Goal: Check status

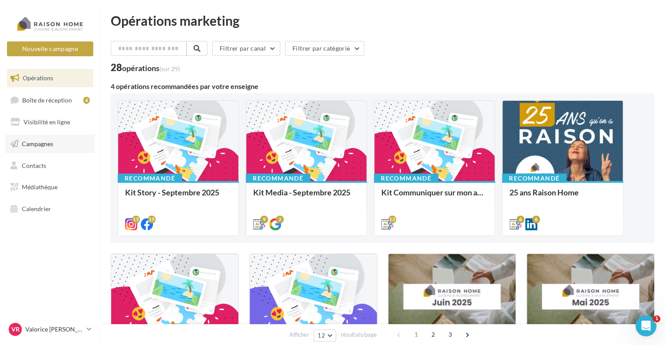
click at [53, 152] on link "Campagnes" at bounding box center [50, 144] width 90 height 18
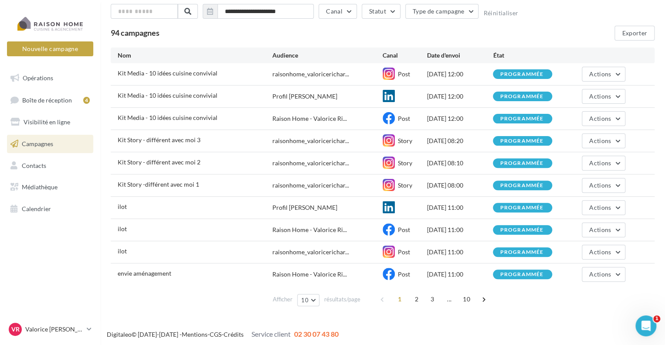
scroll to position [52, 0]
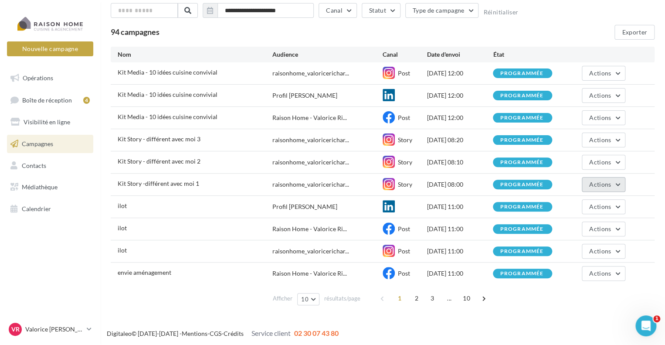
click at [604, 186] on span "Actions" at bounding box center [600, 183] width 22 height 7
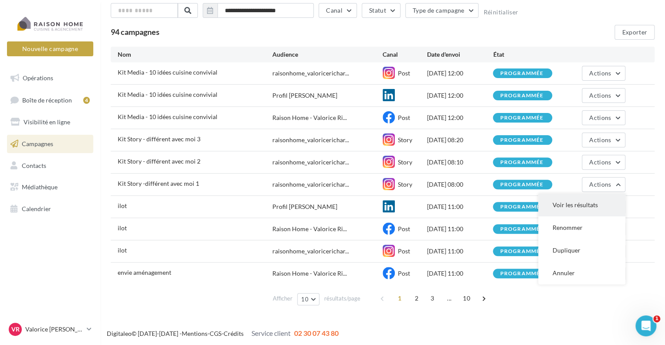
click at [585, 204] on button "Voir les résultats" at bounding box center [581, 205] width 87 height 23
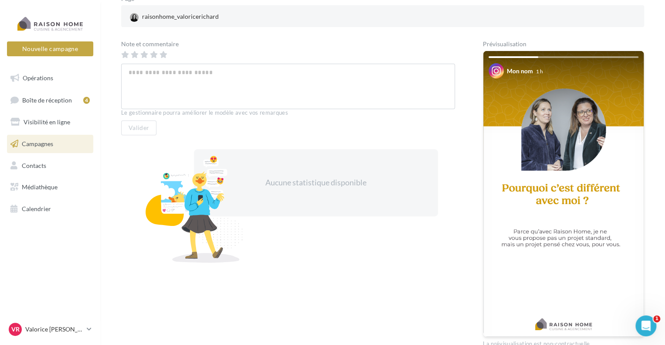
scroll to position [131, 0]
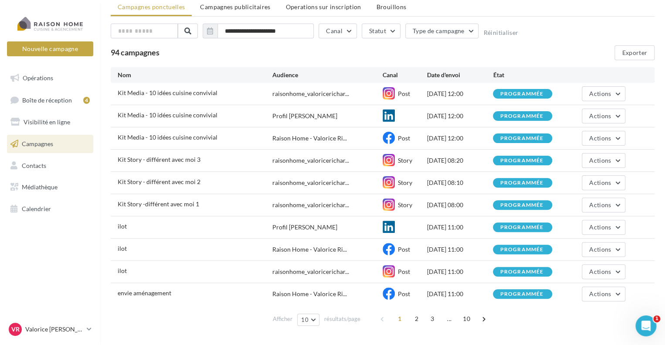
scroll to position [52, 0]
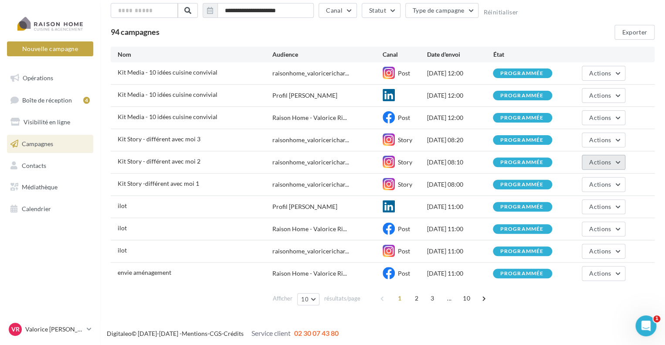
click at [596, 162] on span "Actions" at bounding box center [600, 161] width 22 height 7
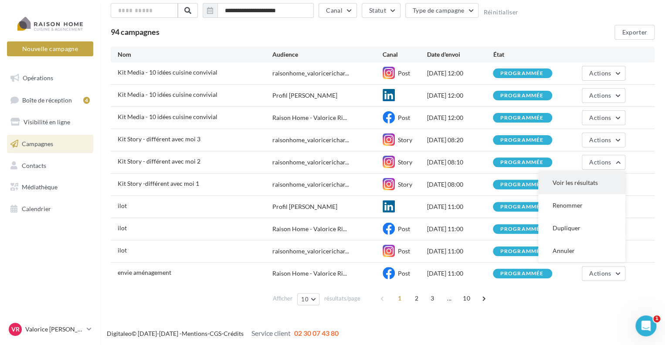
click at [585, 183] on button "Voir les résultats" at bounding box center [581, 182] width 87 height 23
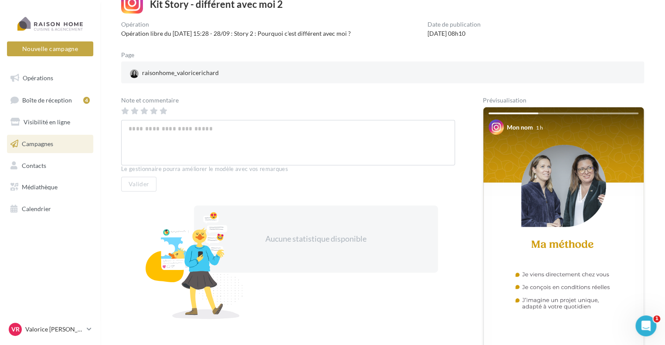
scroll to position [87, 0]
